Goal: Book appointment/travel/reservation

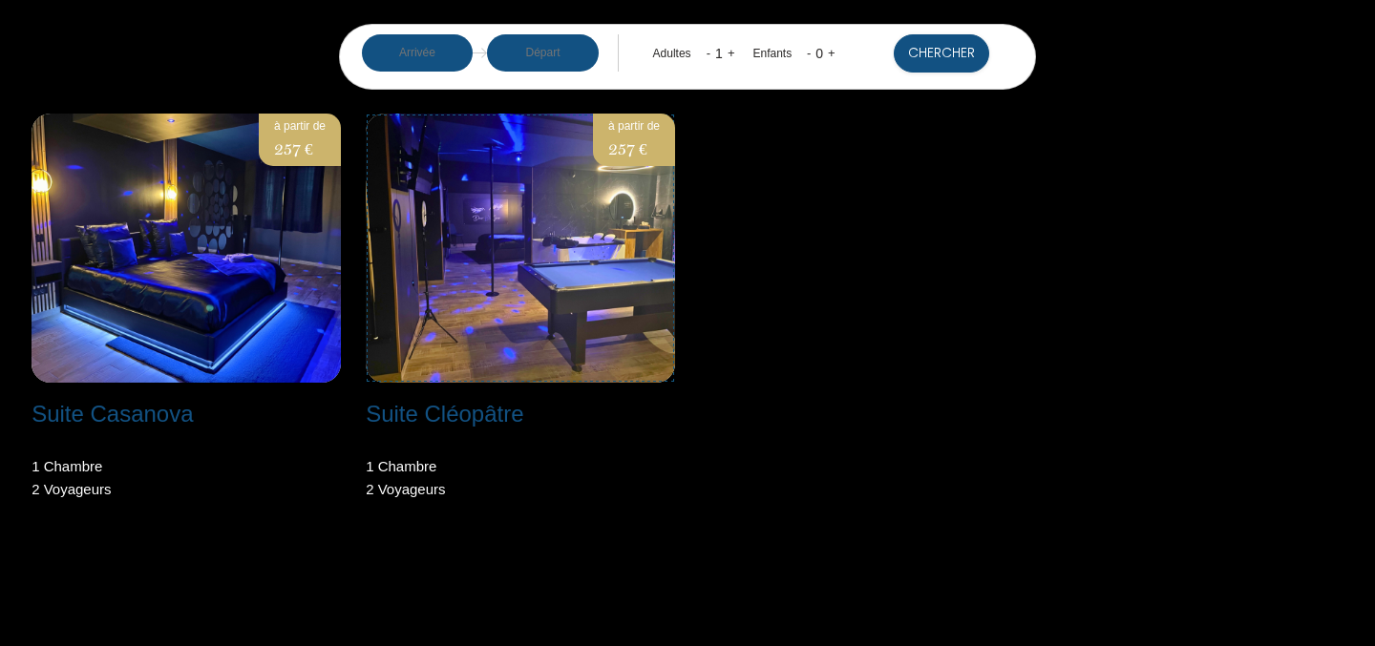
click at [533, 266] on img at bounding box center [520, 248] width 309 height 269
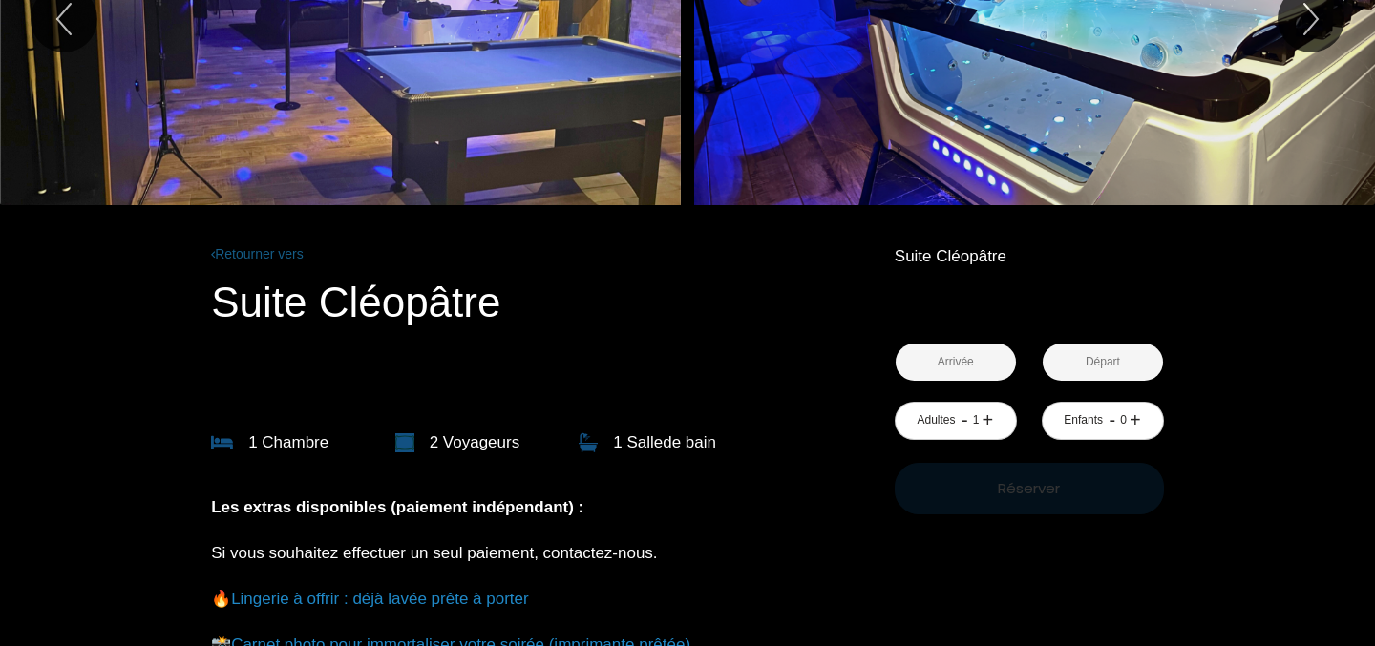
scroll to position [182, 0]
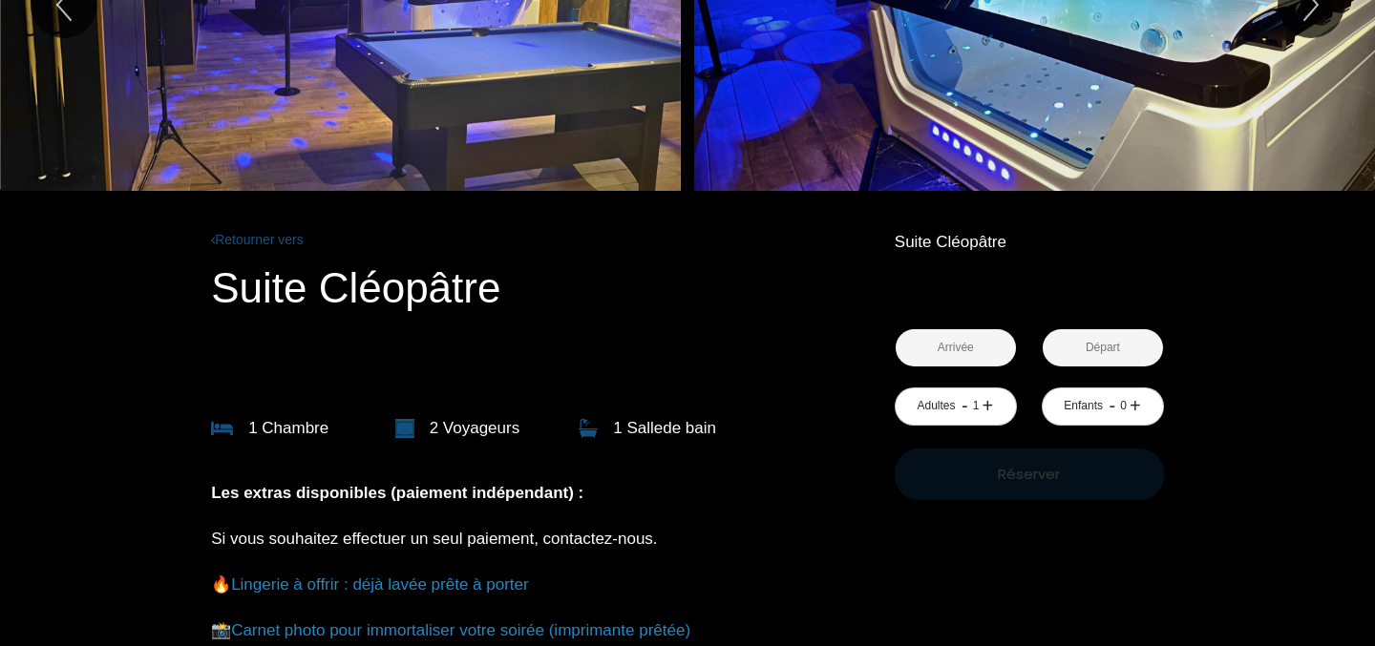
click at [962, 350] on input "text" at bounding box center [956, 347] width 120 height 37
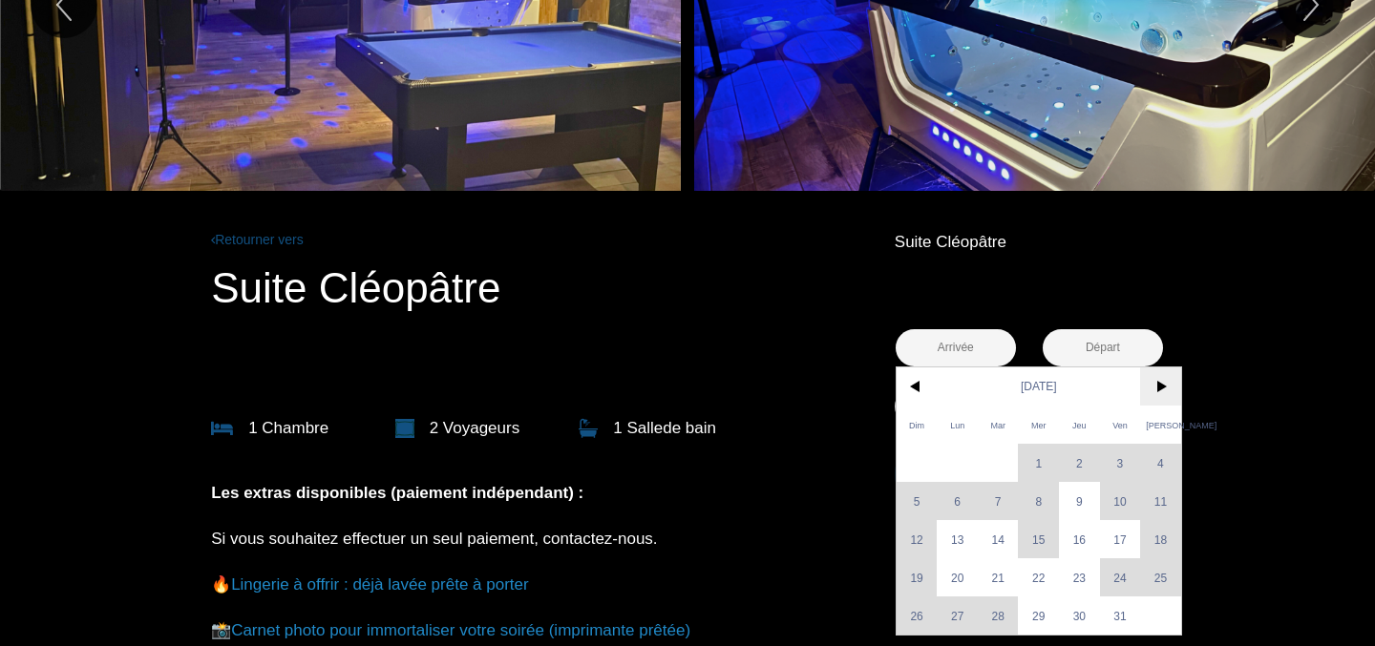
click at [1165, 389] on span ">" at bounding box center [1160, 387] width 41 height 38
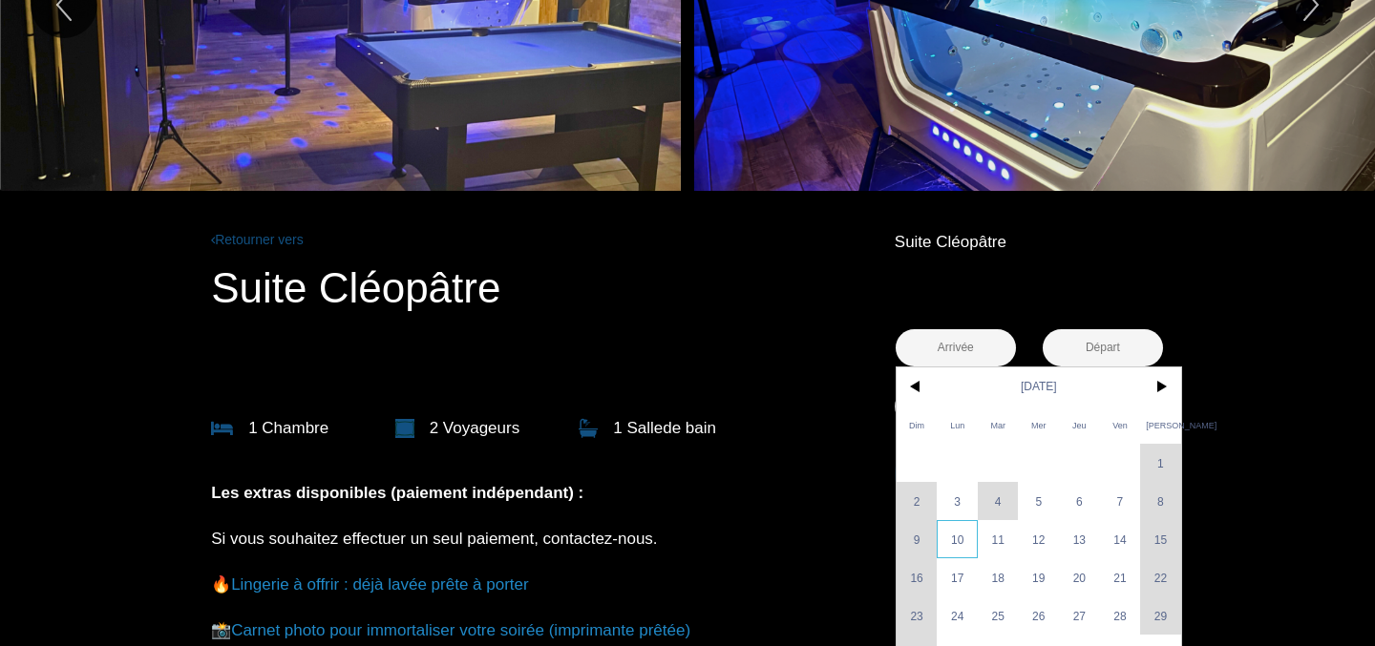
click at [961, 541] on span "10" at bounding box center [957, 539] width 41 height 38
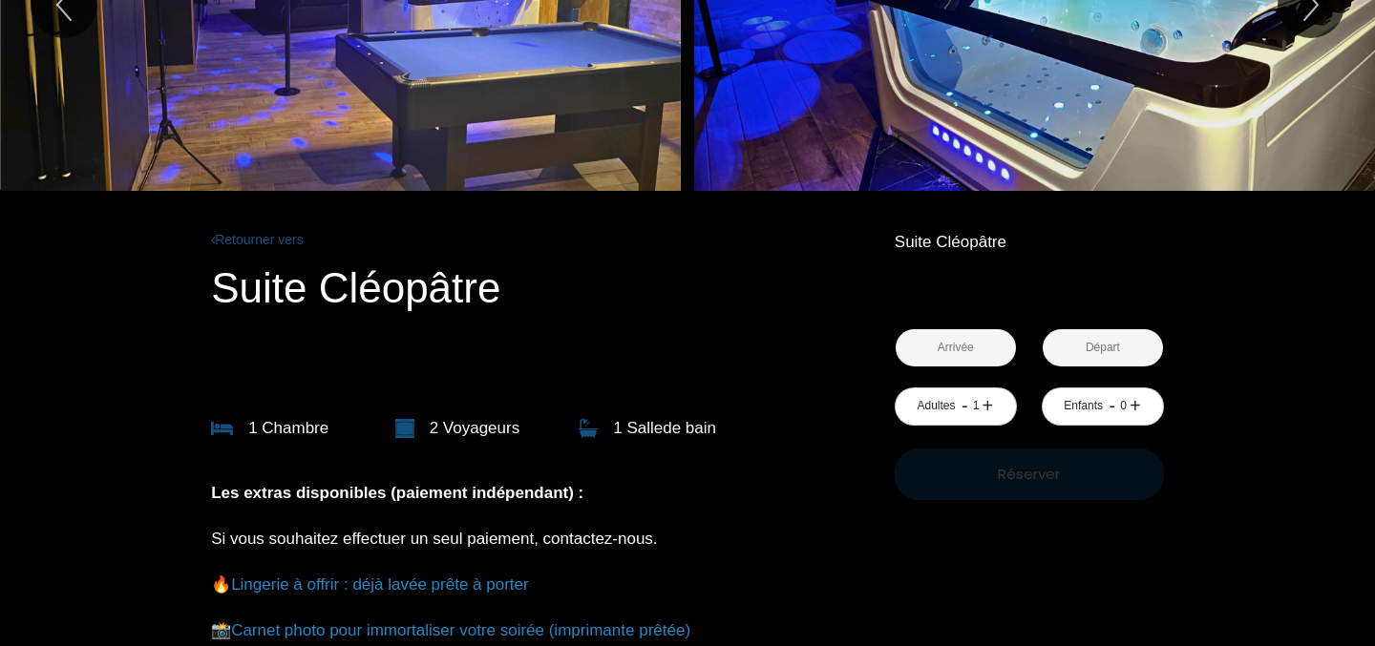
type input "Lun 10 Nov 2025"
type input "Mar 11 Nov 2025"
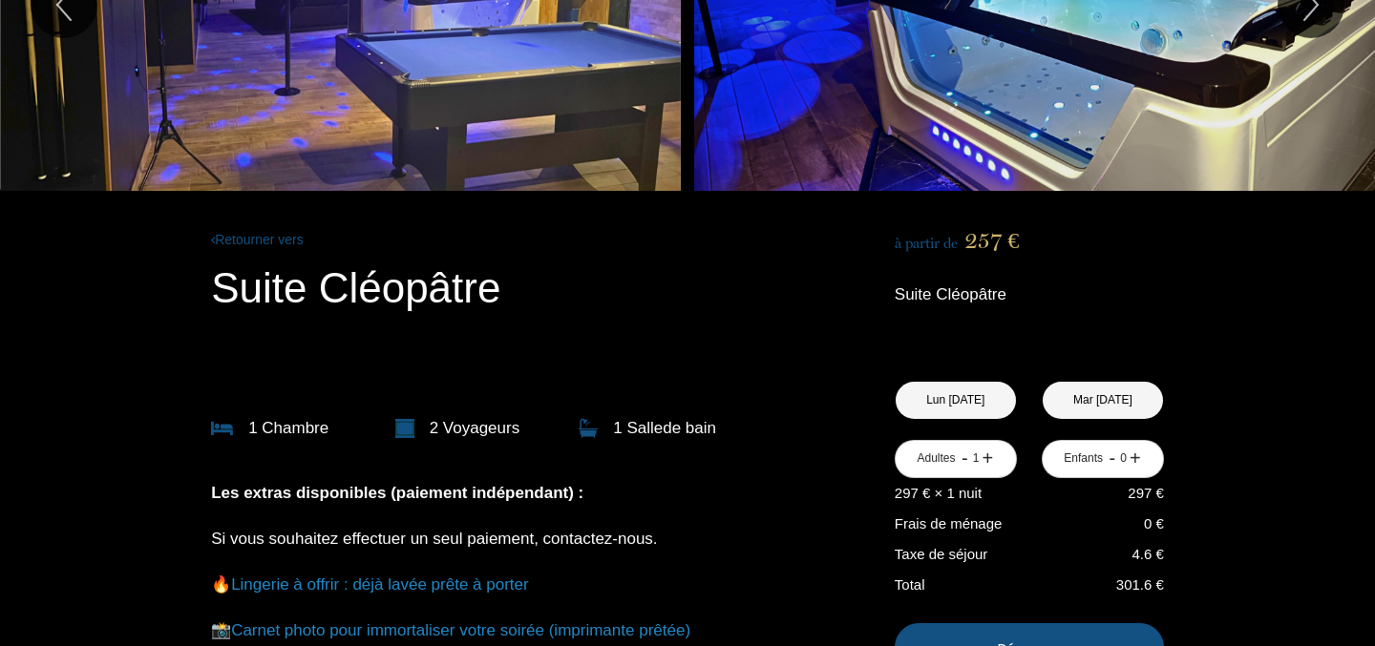
click at [990, 458] on link "+" at bounding box center [988, 459] width 11 height 30
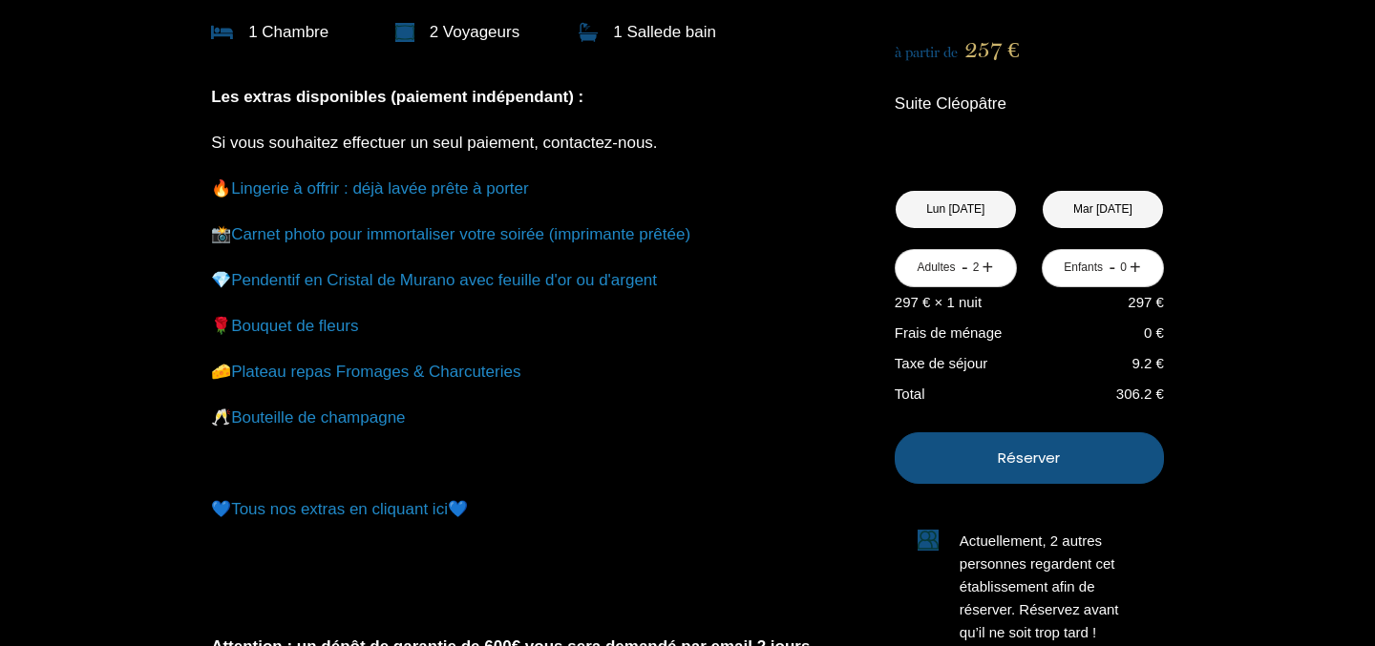
scroll to position [597, 0]
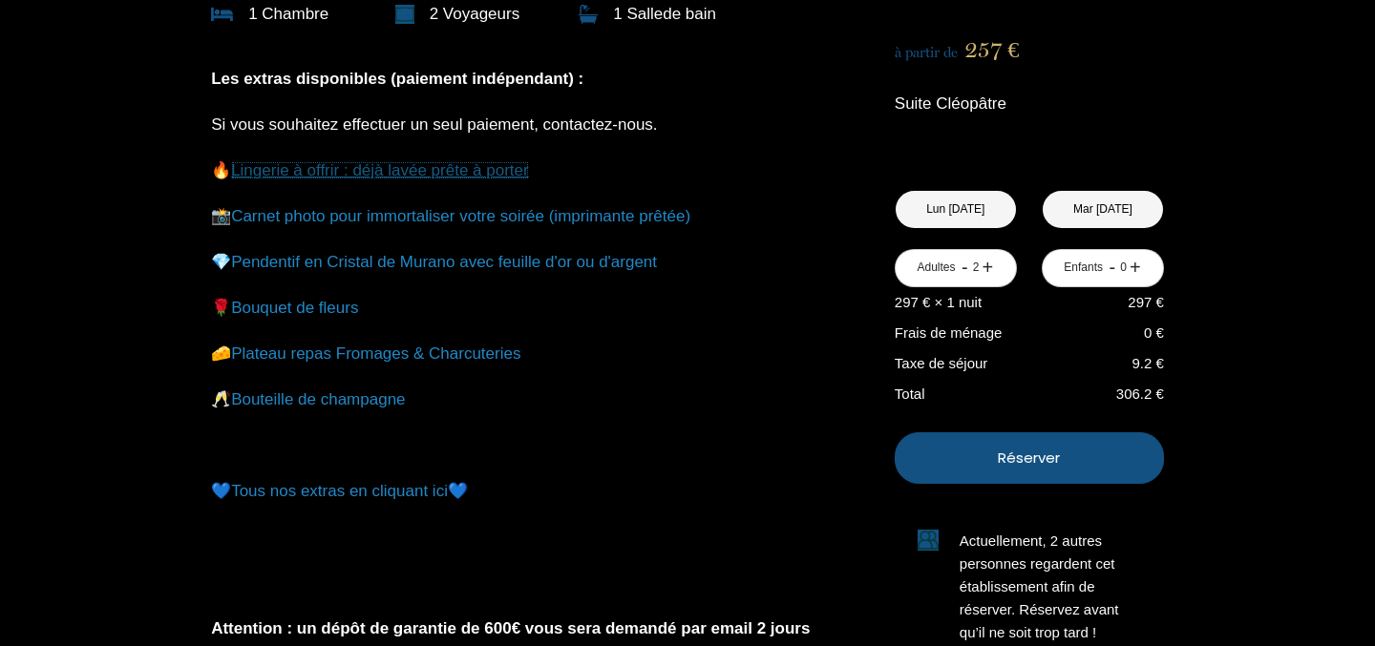
click at [334, 169] on link "Lingerie à offrir : déjà lavée prête à porter" at bounding box center [380, 170] width 298 height 18
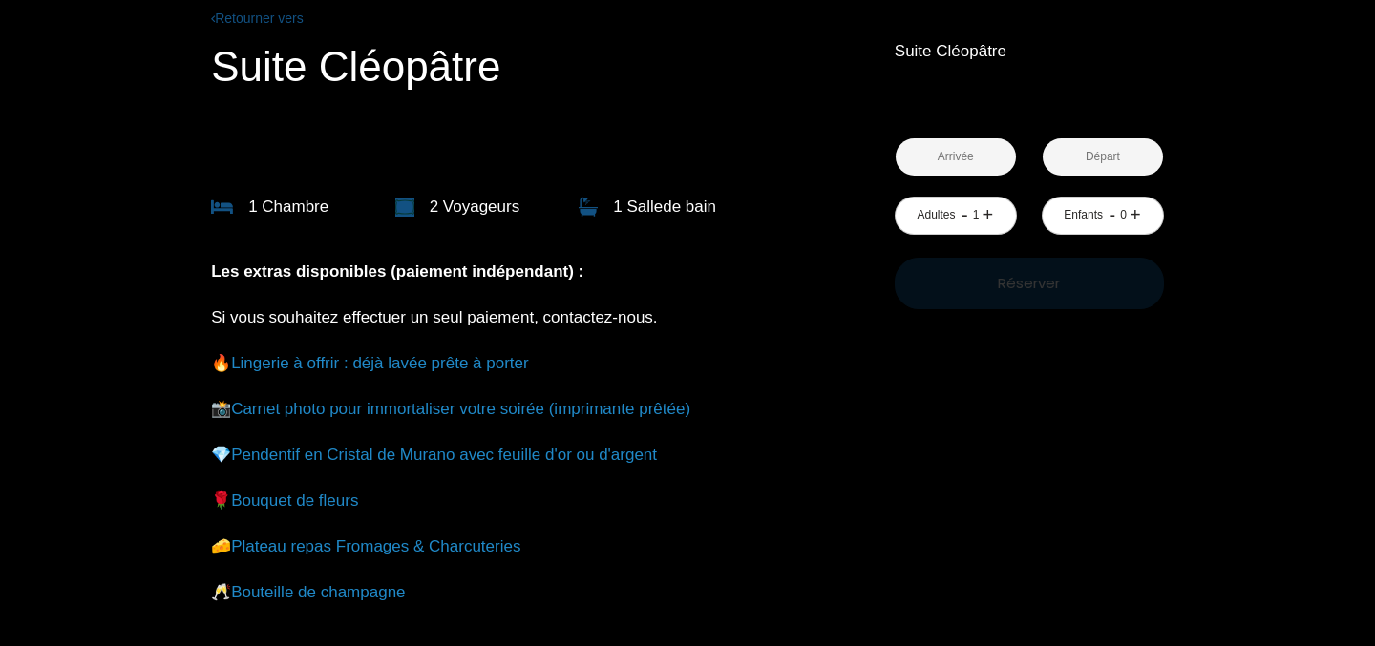
scroll to position [408, 0]
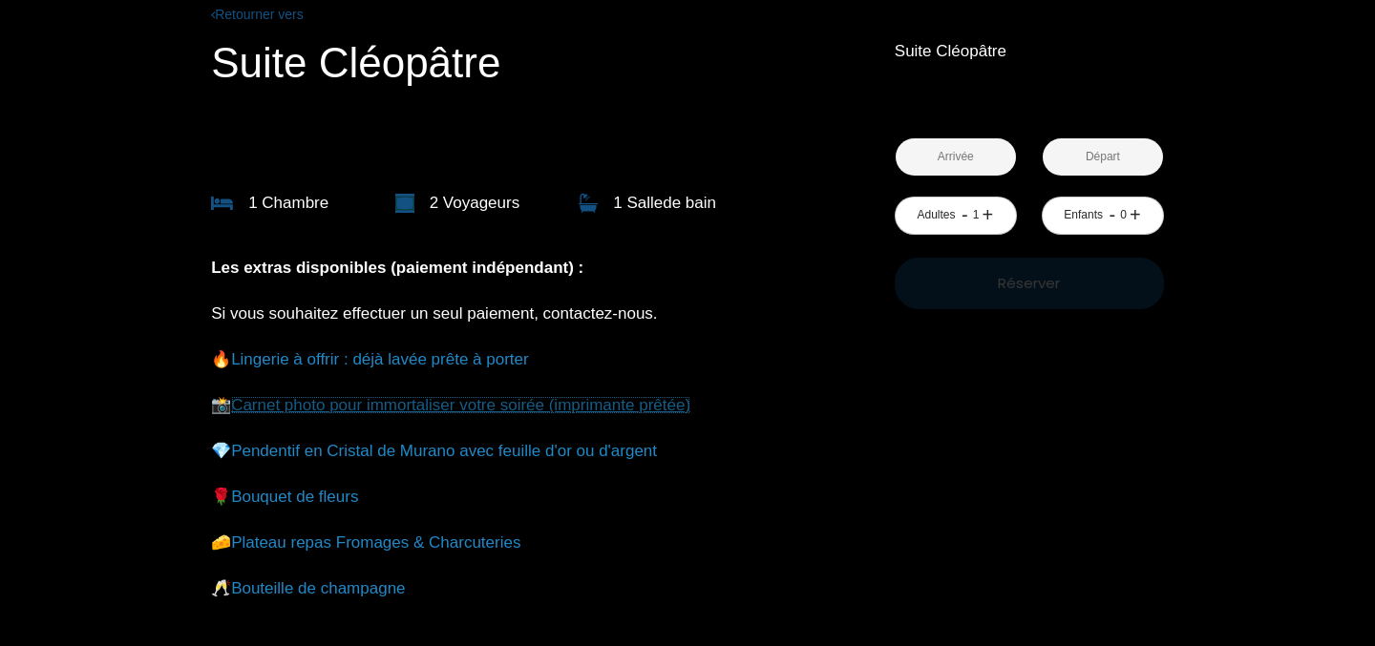
click at [377, 412] on link "Carnet photo pour immortaliser votre soirée (imprimante prêtée)" at bounding box center [460, 405] width 459 height 18
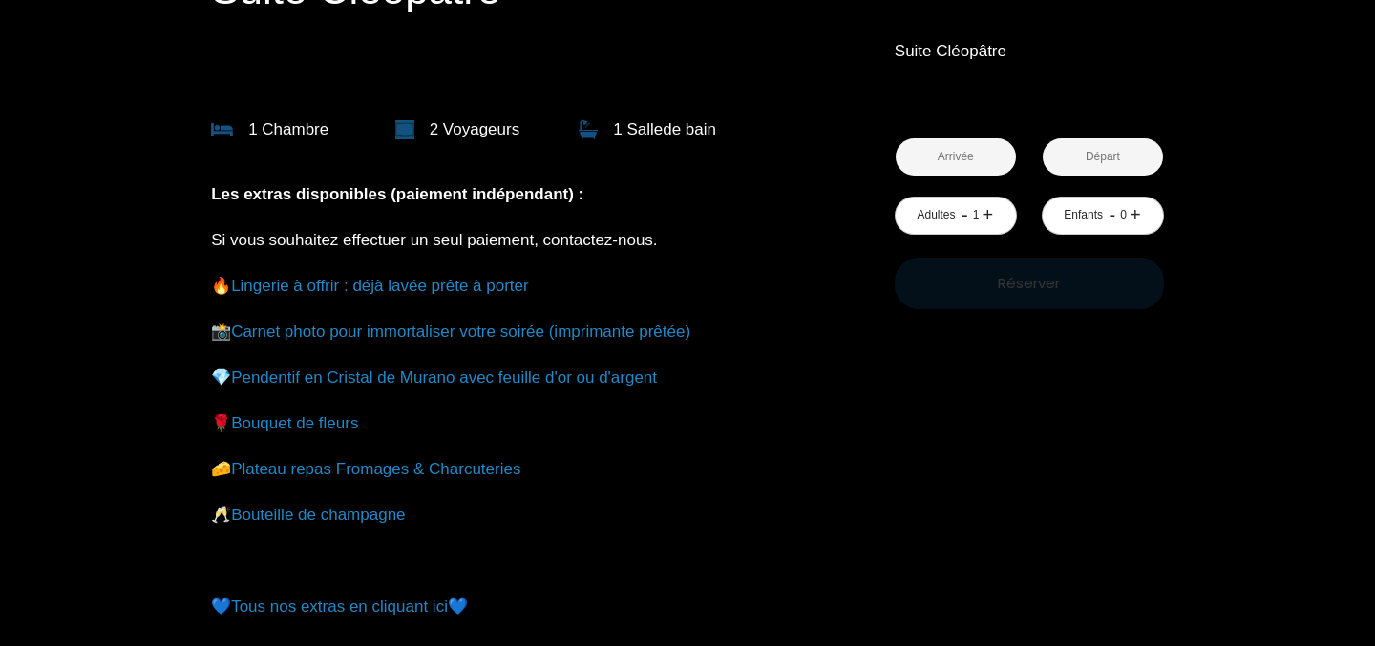
scroll to position [483, 0]
click at [332, 380] on link "Pendentif en Cristal de Murano avec feuille d'or ou d'argent" at bounding box center [444, 376] width 426 height 18
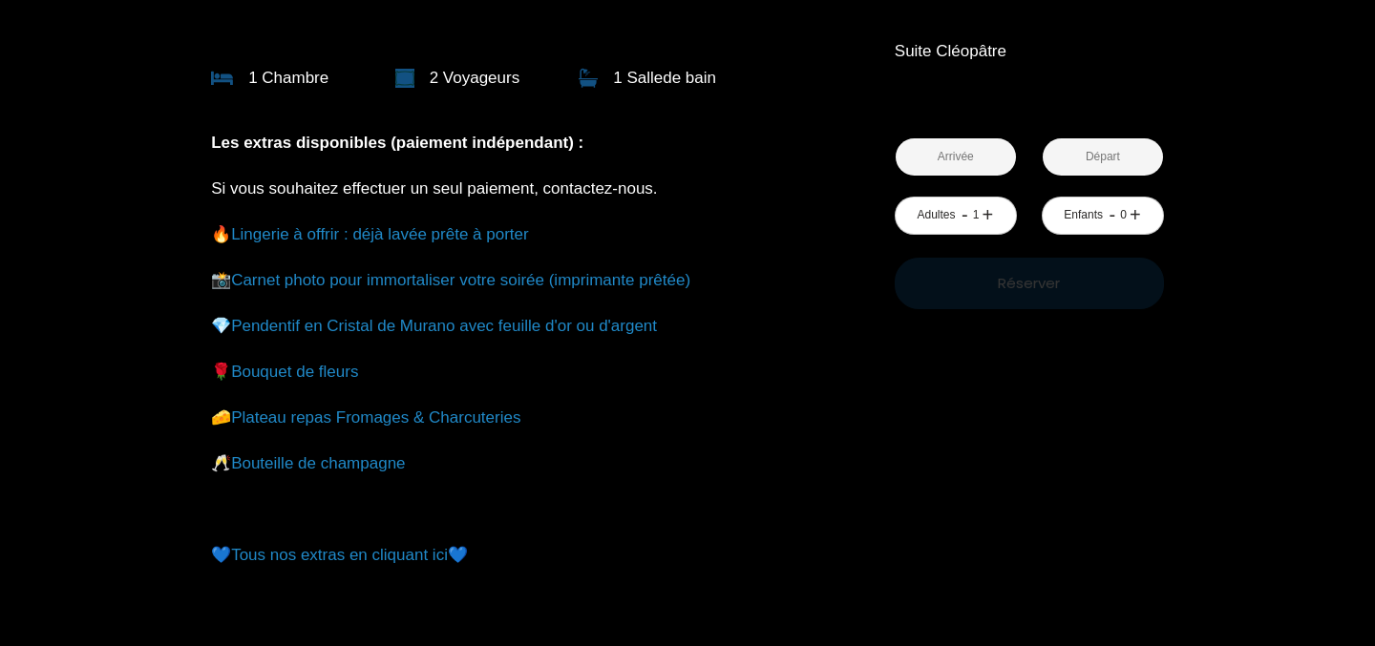
scroll to position [562, 0]
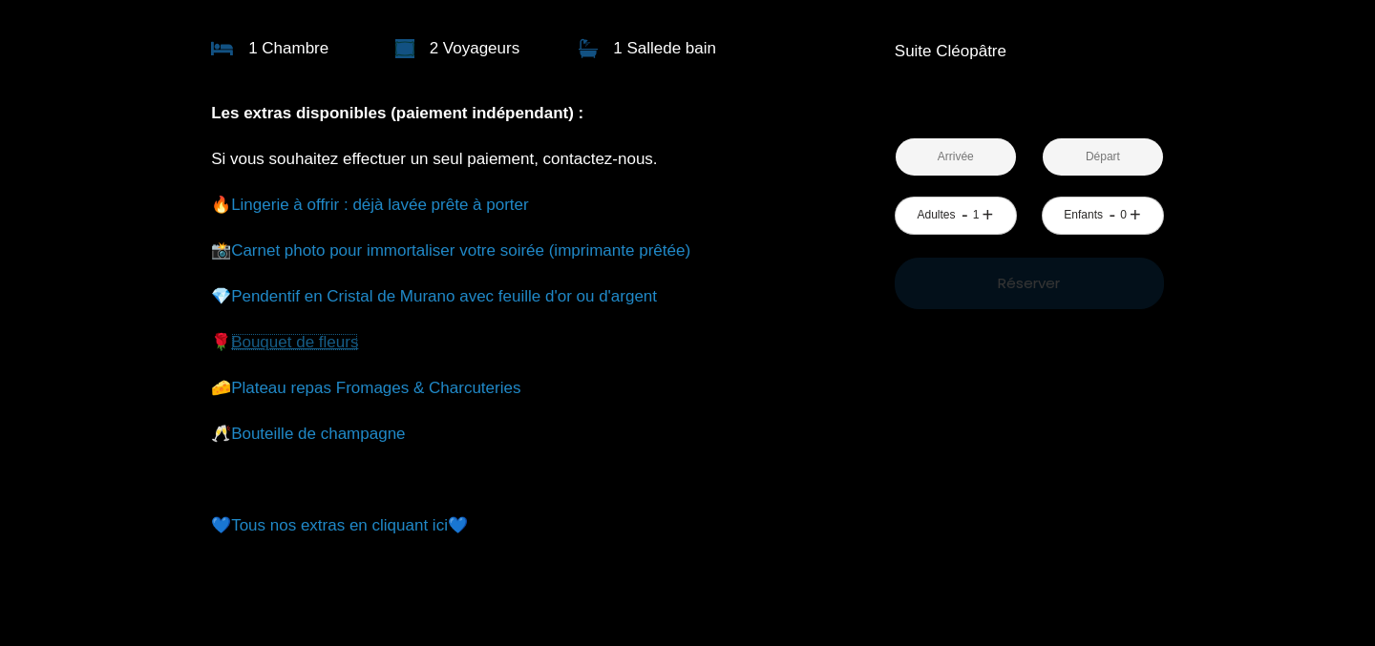
click at [299, 349] on link "Bouquet de fleurs" at bounding box center [294, 342] width 127 height 18
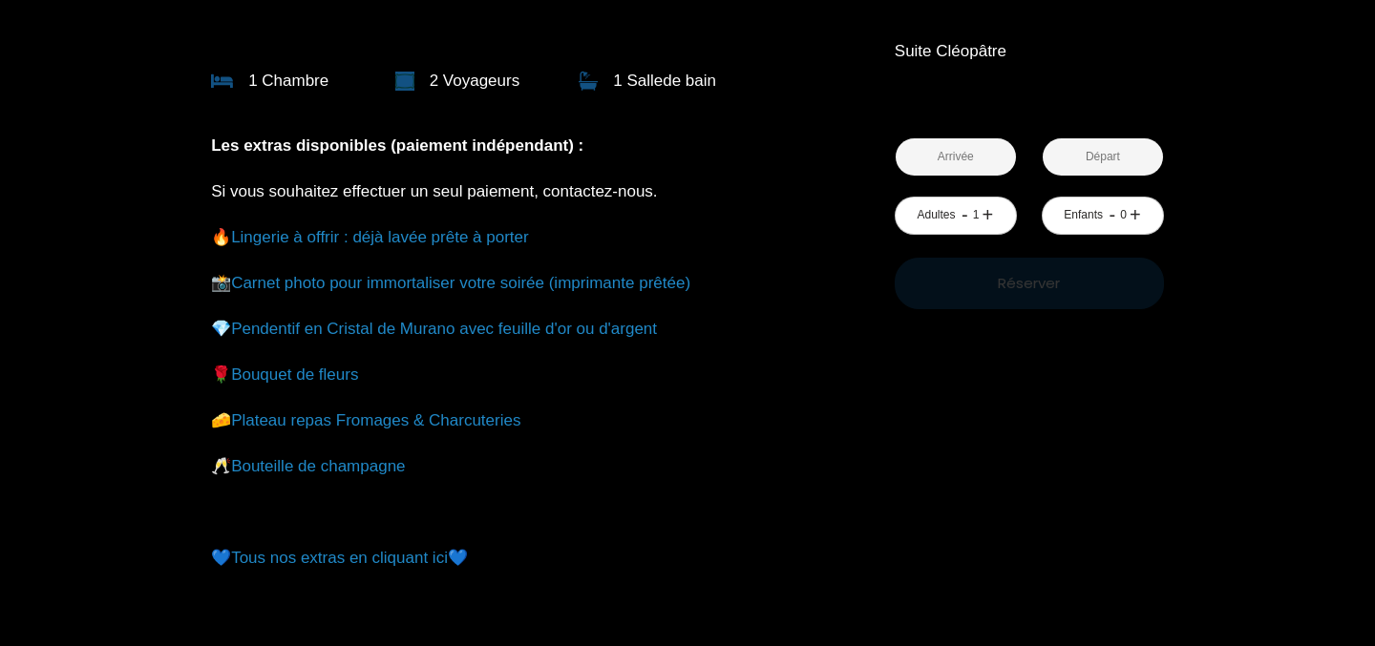
scroll to position [533, 0]
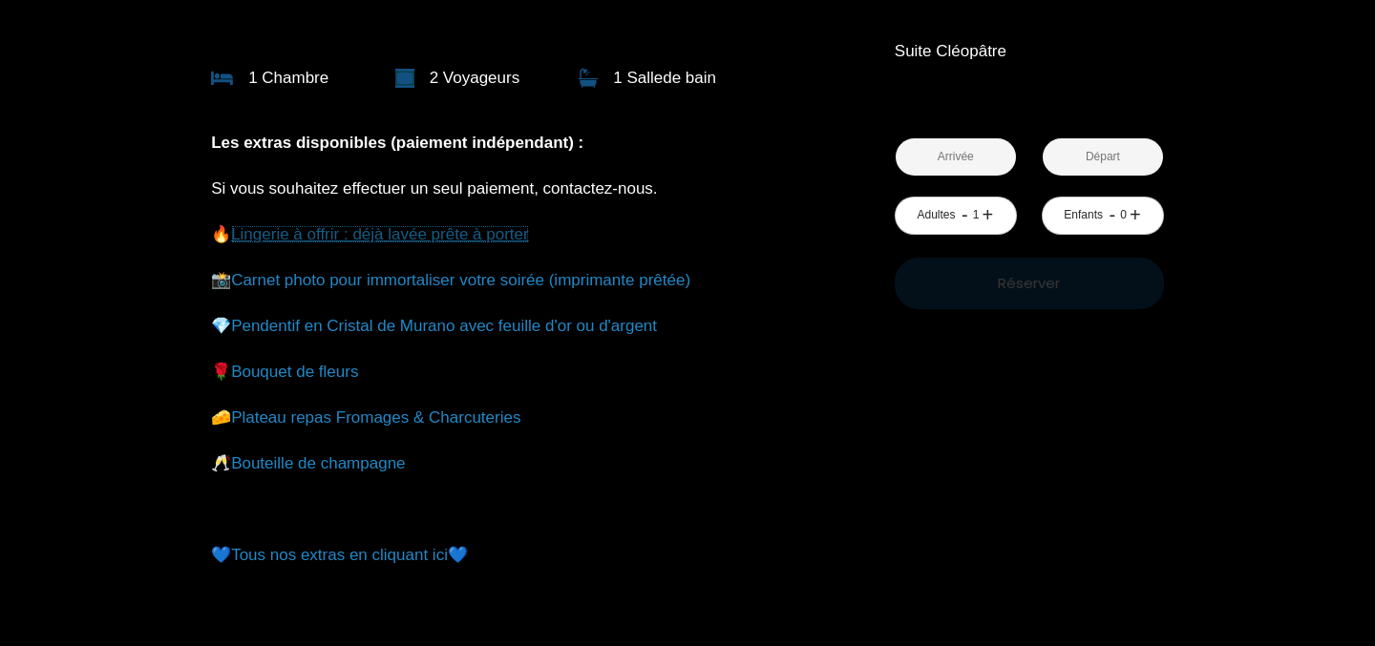
click at [310, 229] on link "Lingerie à offrir : déjà lavée prête à porter" at bounding box center [380, 234] width 298 height 18
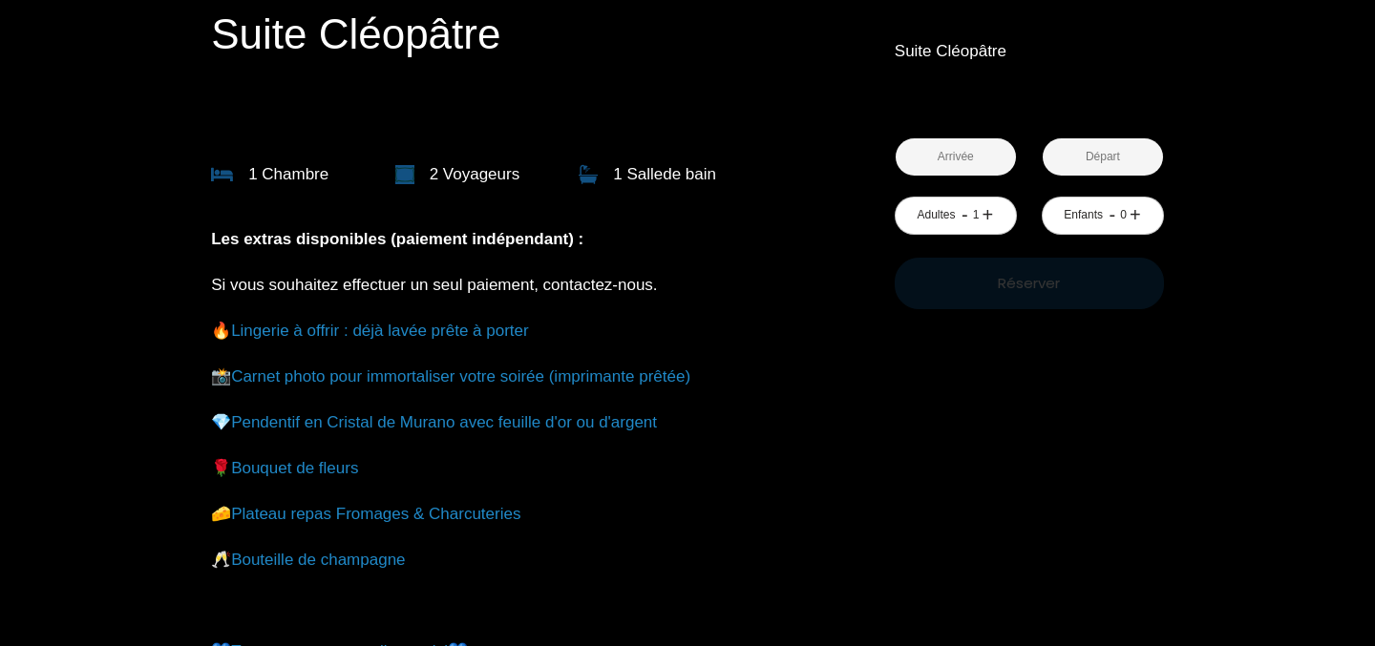
scroll to position [474, 0]
